Goal: Find specific page/section: Find specific page/section

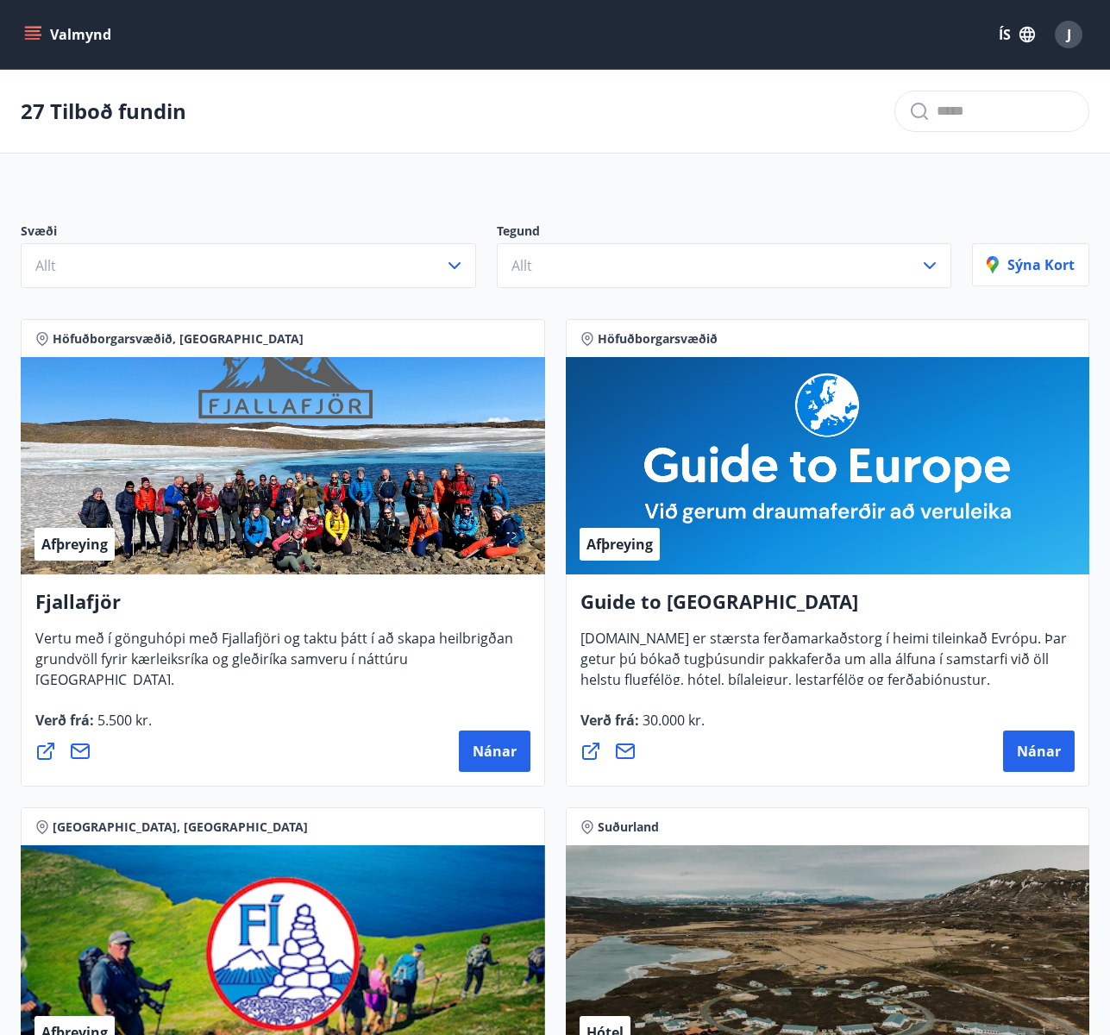
click at [22, 27] on button "Valmynd" at bounding box center [69, 34] width 97 height 31
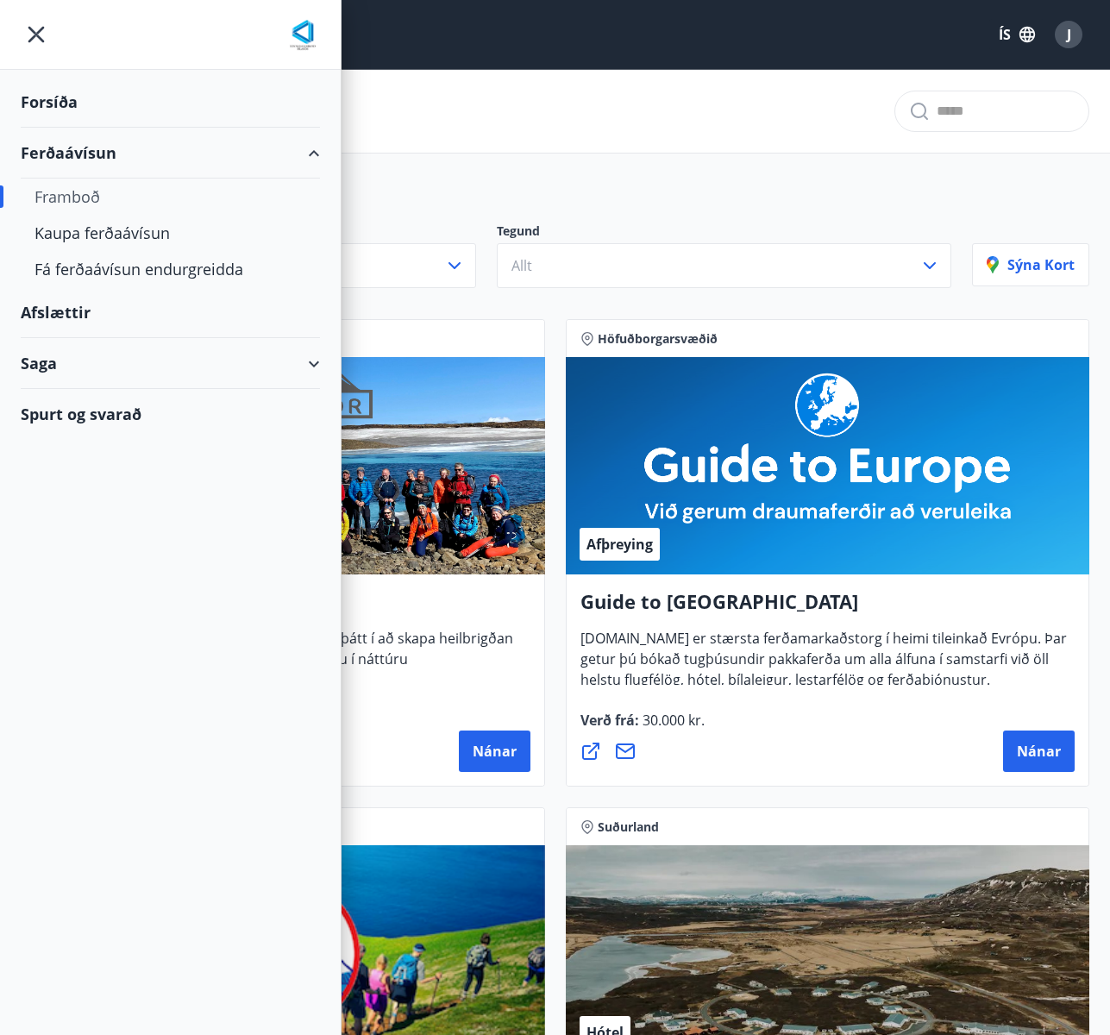
click at [112, 161] on div "Ferðaávísun" at bounding box center [170, 153] width 299 height 51
click at [203, 266] on div "Saga" at bounding box center [170, 254] width 299 height 51
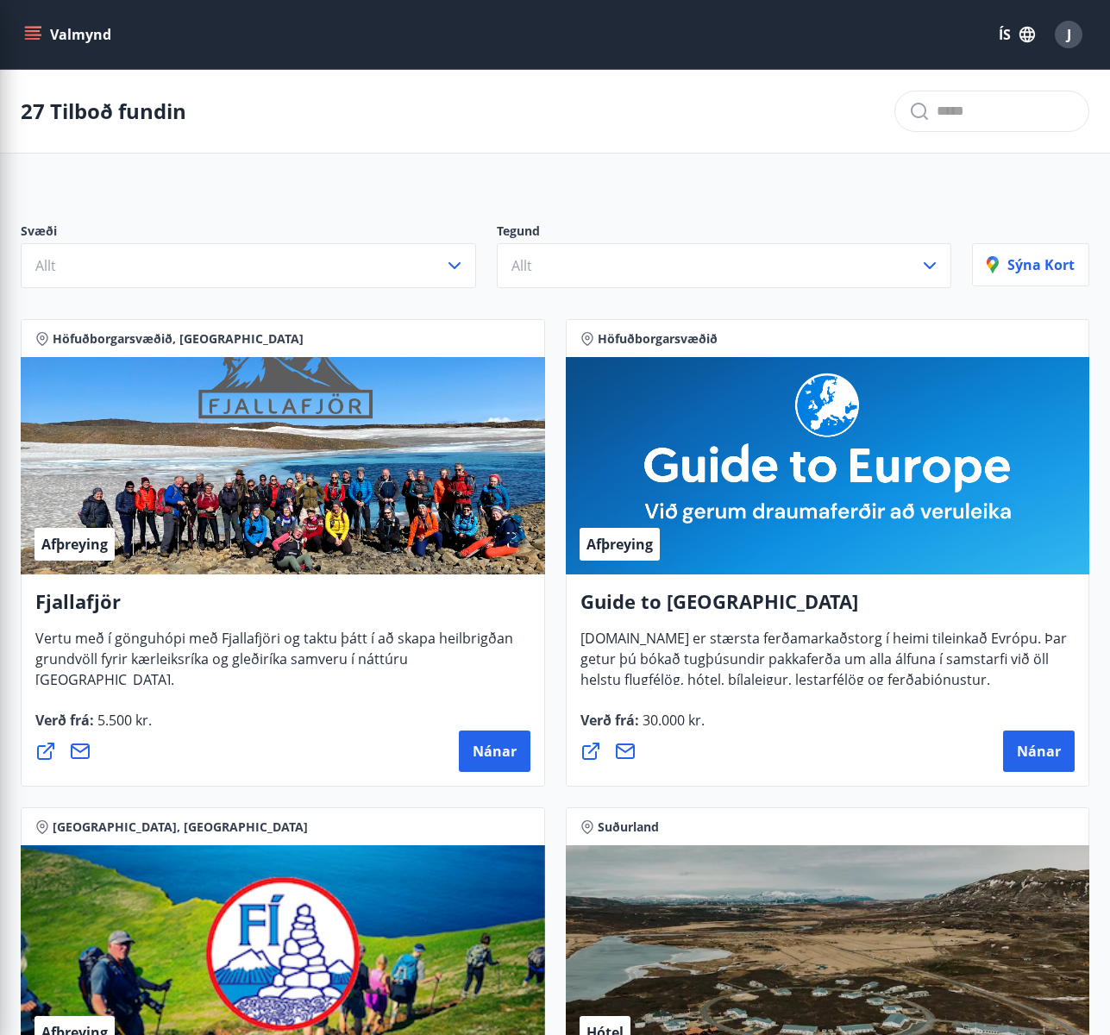
click at [755, 130] on div "27 Tilboð fundin" at bounding box center [555, 112] width 1110 height 84
click at [75, 35] on button "Valmynd" at bounding box center [69, 34] width 97 height 31
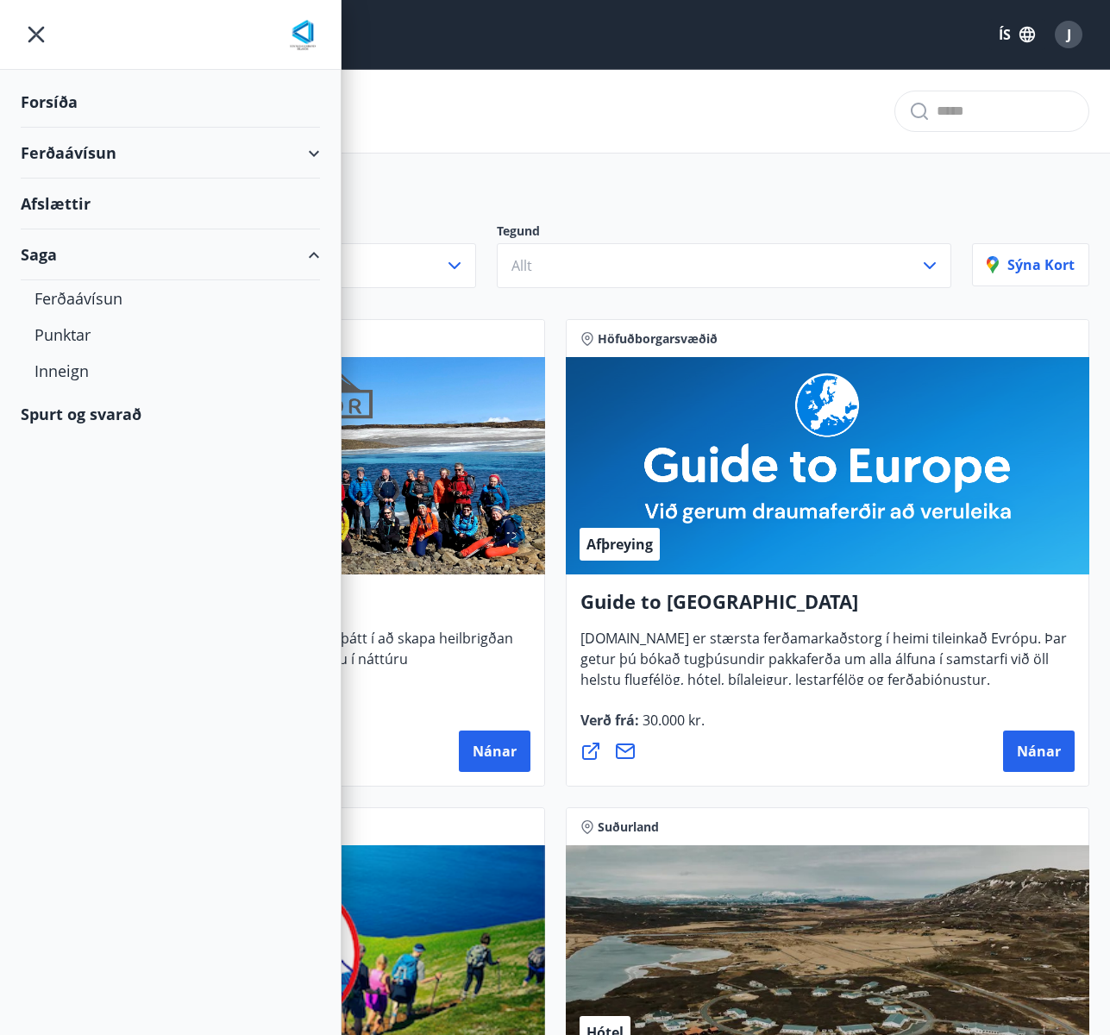
click at [147, 154] on div "Ferðaávísun" at bounding box center [170, 153] width 299 height 51
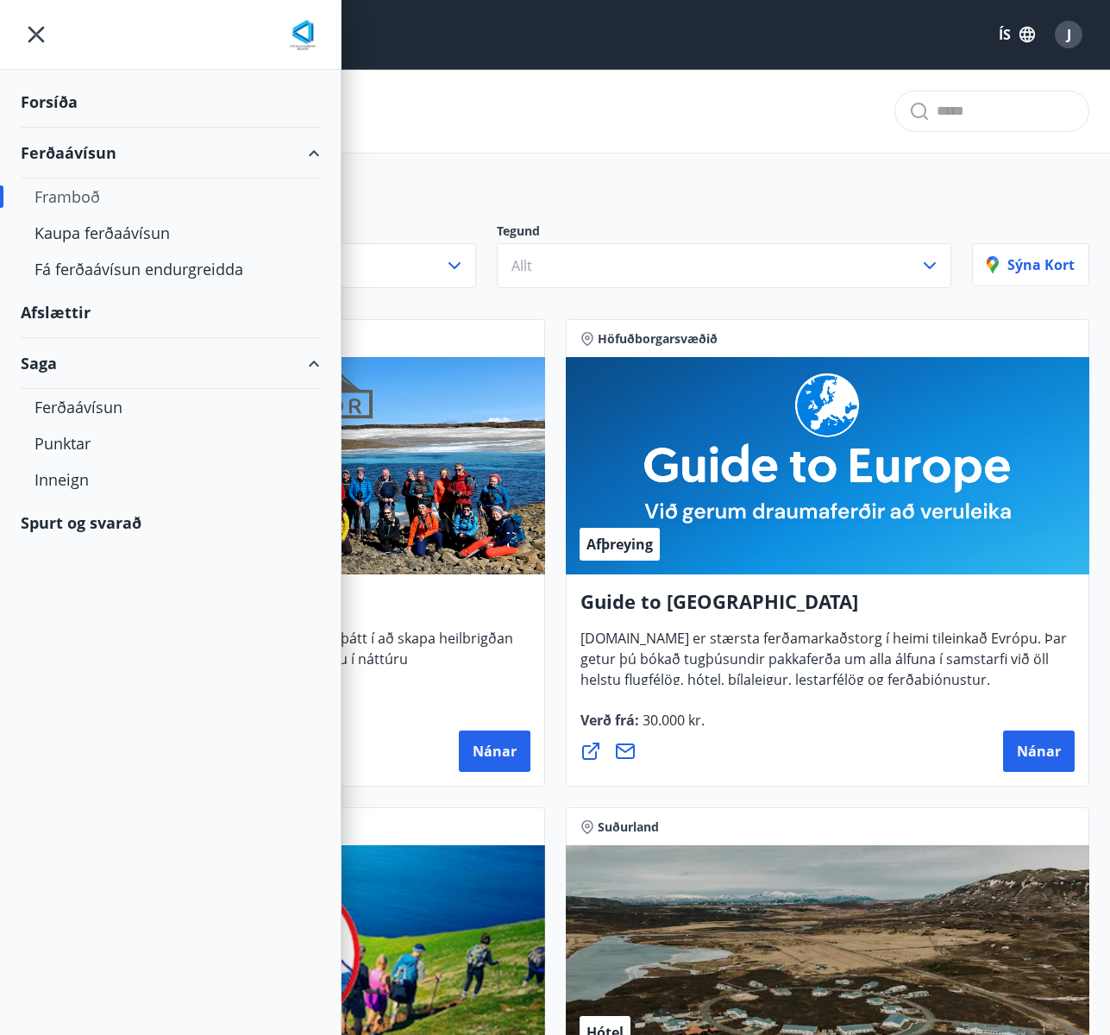
click at [147, 154] on div "Ferðaávísun" at bounding box center [170, 153] width 299 height 51
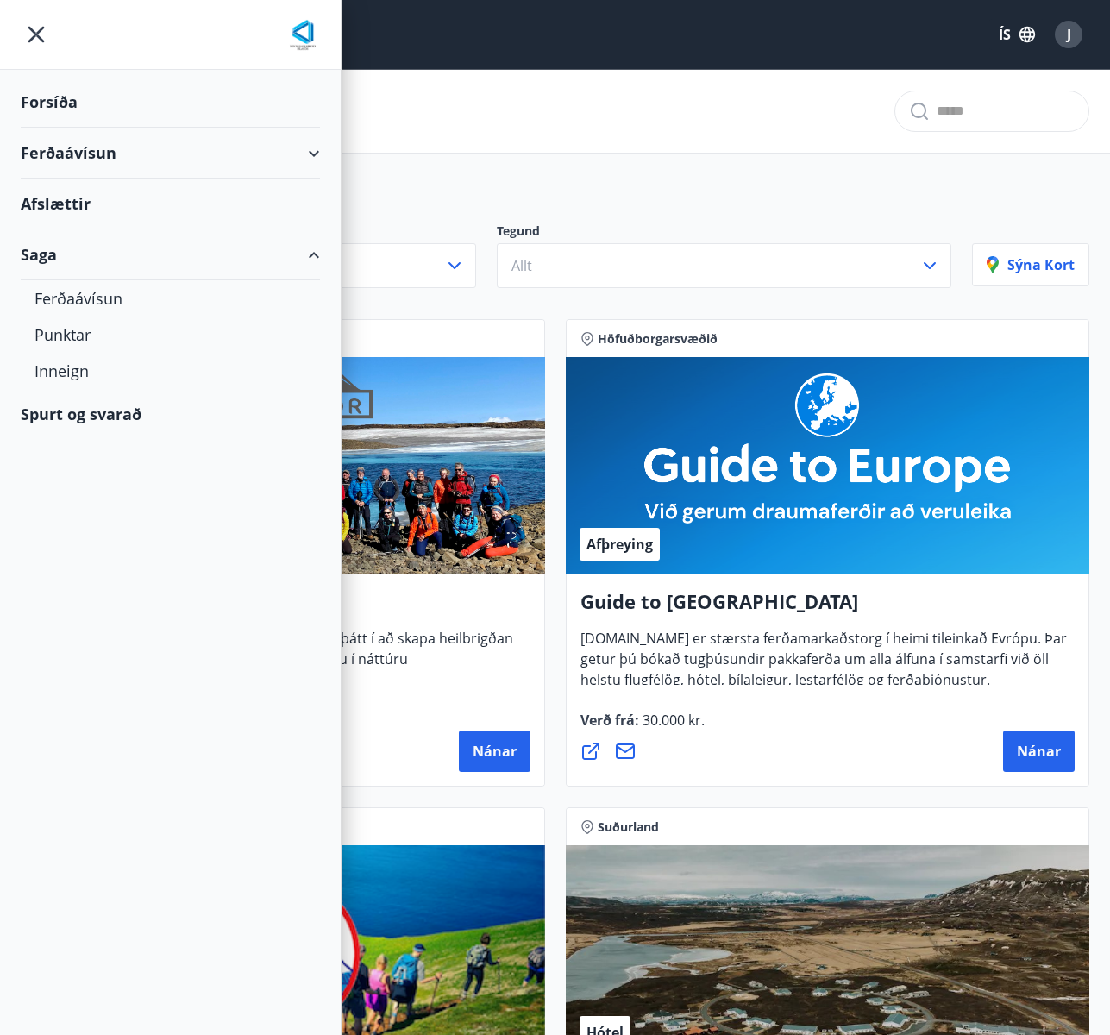
click at [97, 265] on div "Saga" at bounding box center [170, 254] width 299 height 51
click at [542, 124] on div "27 Tilboð fundin" at bounding box center [555, 112] width 1110 height 84
